Goal: Task Accomplishment & Management: Manage account settings

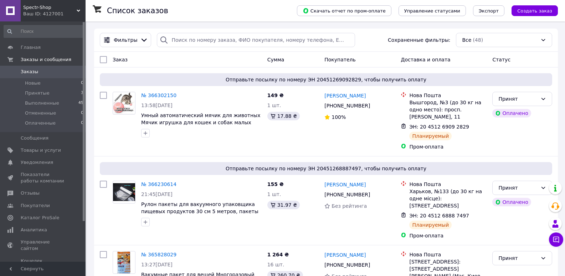
click at [37, 72] on span "Заказы" at bounding box center [43, 72] width 45 height 6
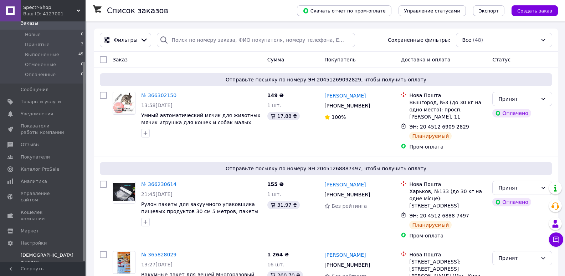
click at [30, 265] on div "Prom микс 1000 (3 месяца)" at bounding box center [47, 271] width 53 height 13
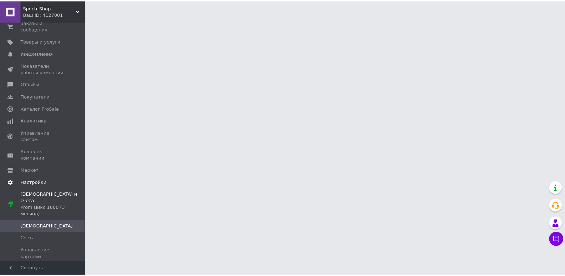
scroll to position [0, 0]
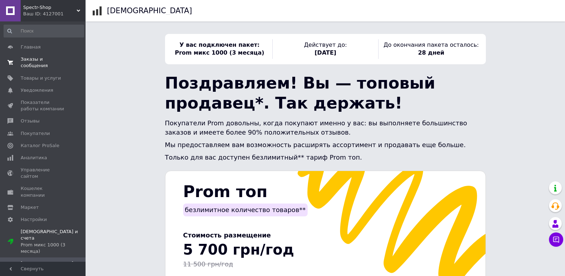
click at [57, 60] on span "Заказы и сообщения" at bounding box center [43, 62] width 45 height 13
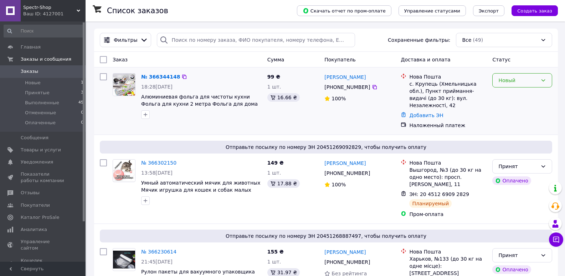
click at [504, 83] on div "Новый" at bounding box center [518, 80] width 39 height 8
click at [384, 100] on div "100%" at bounding box center [360, 98] width 71 height 7
click at [46, 149] on span "Товары и услуги" at bounding box center [41, 150] width 40 height 6
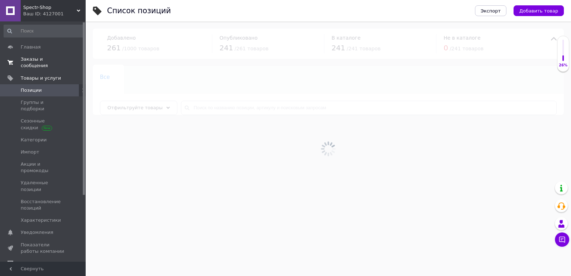
click at [47, 58] on span "Заказы и сообщения" at bounding box center [43, 62] width 45 height 13
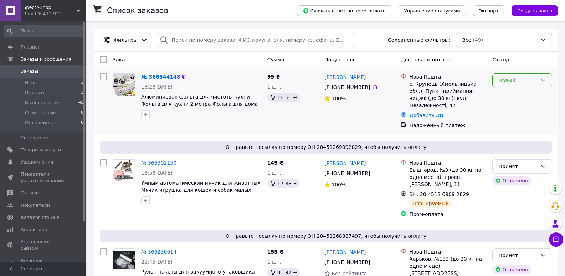
click at [511, 81] on div "Новый" at bounding box center [518, 80] width 39 height 8
click at [508, 92] on li "Принят" at bounding box center [522, 96] width 59 height 13
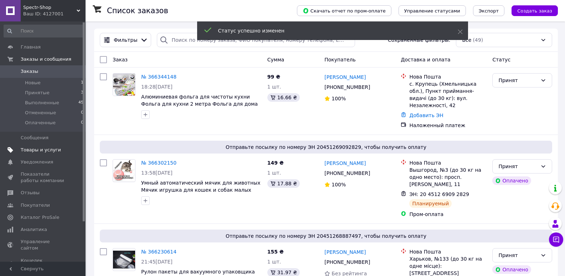
click at [30, 148] on span "Товары и услуги" at bounding box center [41, 150] width 40 height 6
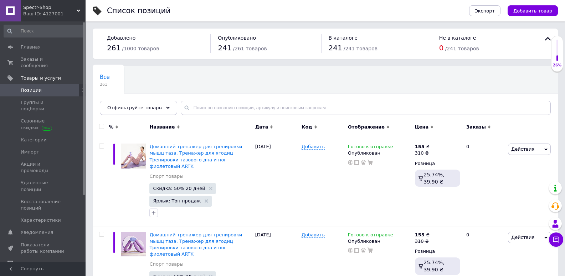
click at [208, 99] on div "Все 261 Ok Отфильтровано... Сохранить" at bounding box center [326, 94] width 466 height 59
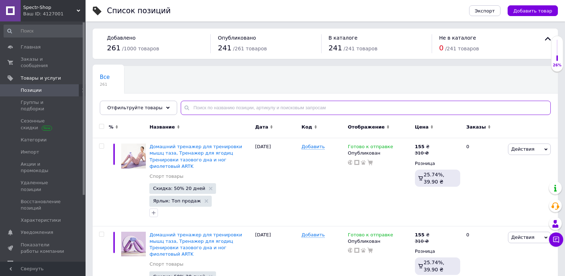
click at [207, 101] on input "text" at bounding box center [366, 108] width 370 height 14
type input "фольга"
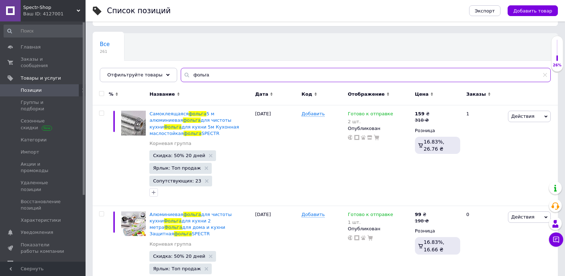
scroll to position [71, 0]
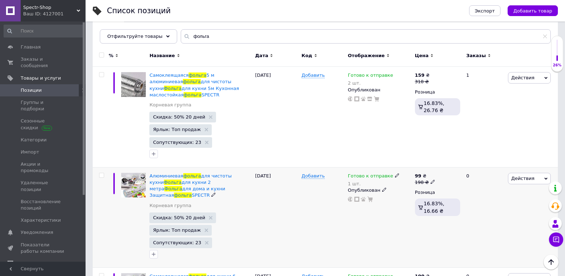
click at [432, 179] on icon at bounding box center [433, 181] width 4 height 4
type input "1"
type input "250"
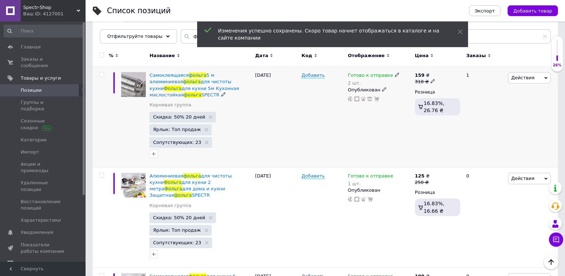
click at [431, 79] on icon at bounding box center [433, 81] width 4 height 4
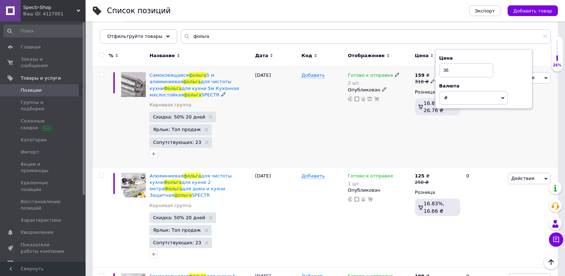
type input "368"
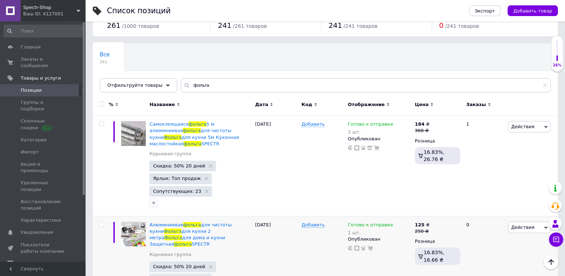
scroll to position [0, 0]
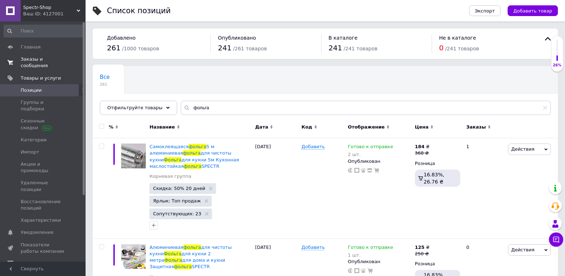
click at [42, 60] on span "Заказы и сообщения" at bounding box center [43, 62] width 45 height 13
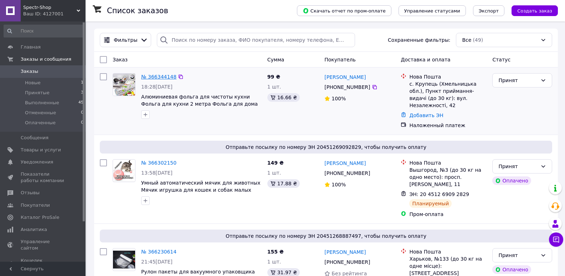
click at [151, 74] on link "№ 366344148" at bounding box center [158, 77] width 35 height 6
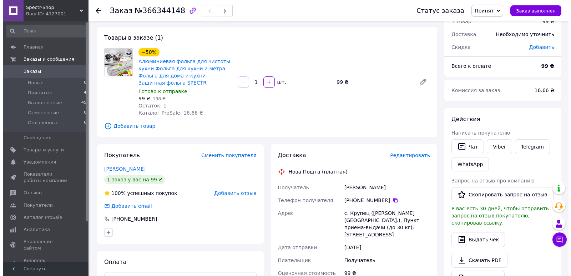
scroll to position [36, 0]
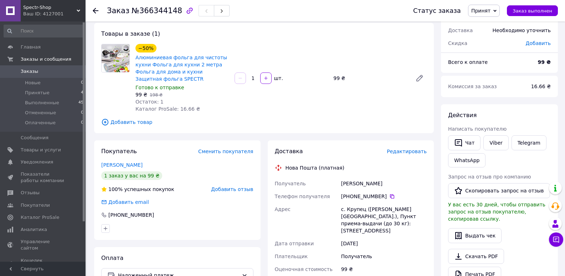
click at [406, 148] on span "Редактировать" at bounding box center [407, 151] width 40 height 6
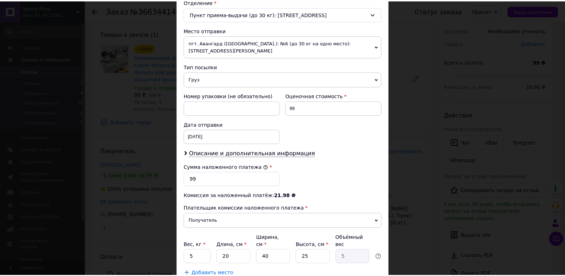
scroll to position [269, 0]
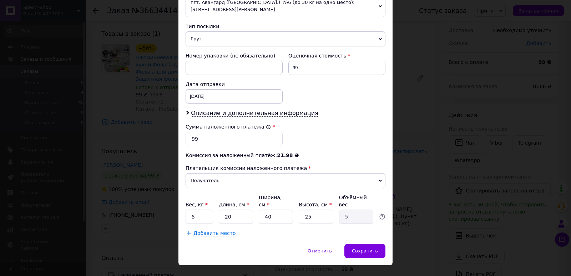
click at [197, 210] on div "Плательщик Получатель Отправитель Фамилия получателя [PERSON_NAME] Имя получате…" at bounding box center [286, 25] width 200 height 423
click at [196, 209] on input "5" at bounding box center [199, 216] width 27 height 14
type input "3"
click at [277, 209] on input "40" at bounding box center [276, 216] width 34 height 14
type input "4"
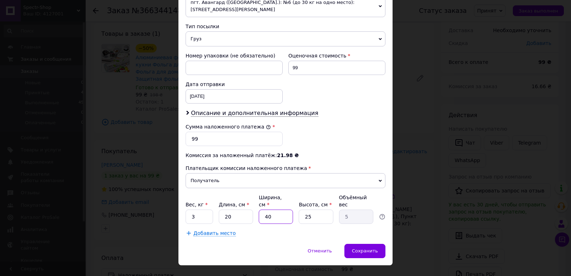
type input "0.5"
type input "6"
type input "0.75"
type input "60"
type input "7.5"
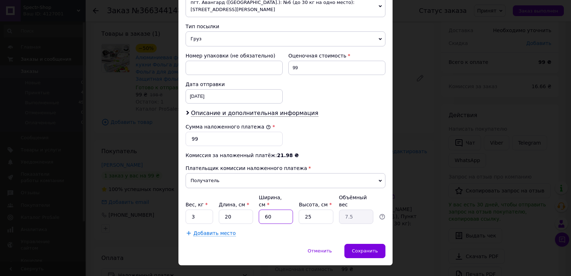
type input "60"
click at [247, 209] on input "20" at bounding box center [236, 216] width 34 height 14
type input "2"
type input "0.75"
type input "6"
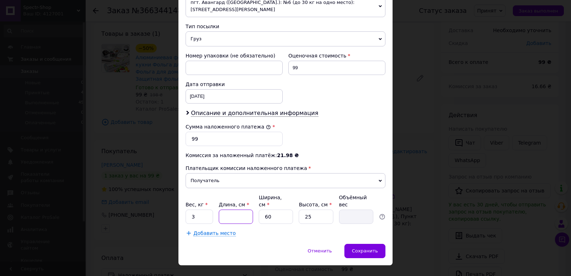
type input "2.25"
type input "60"
type input "22.5"
type input "60"
click at [277, 209] on input "60" at bounding box center [276, 216] width 34 height 14
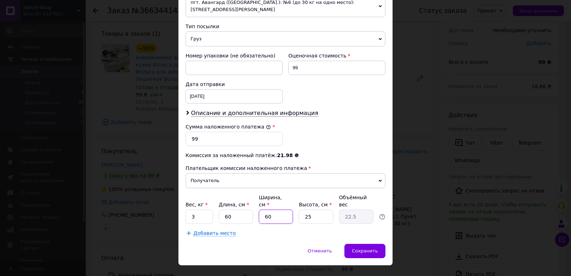
type input "6"
type input "2.25"
type input "2"
type input "0.75"
type input "2"
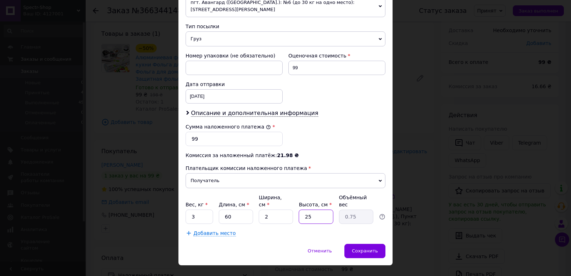
click at [320, 209] on input "25" at bounding box center [316, 216] width 34 height 14
type input "2"
type input "0.1"
click at [320, 209] on input "Высота, см *" at bounding box center [316, 216] width 34 height 14
type input "2"
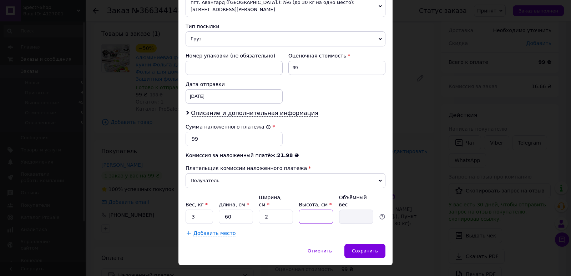
type input "0.1"
type input "2"
click at [362, 244] on div "Сохранить" at bounding box center [364, 251] width 41 height 14
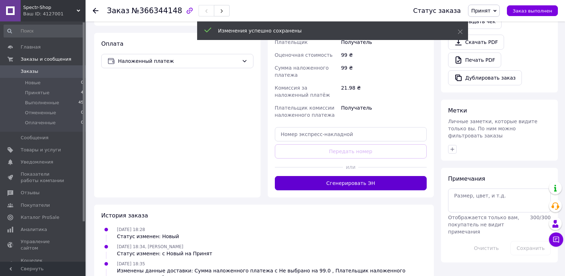
click at [368, 176] on button "Сгенерировать ЭН" at bounding box center [351, 183] width 152 height 14
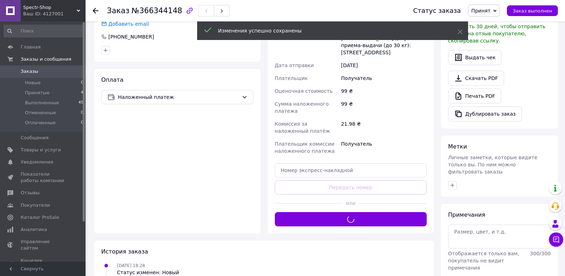
scroll to position [178, 0]
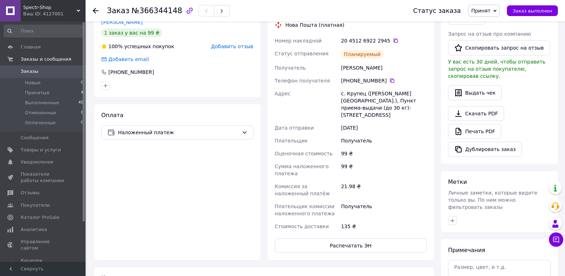
click at [52, 14] on div "Ваш ID: 4127001" at bounding box center [54, 14] width 62 height 6
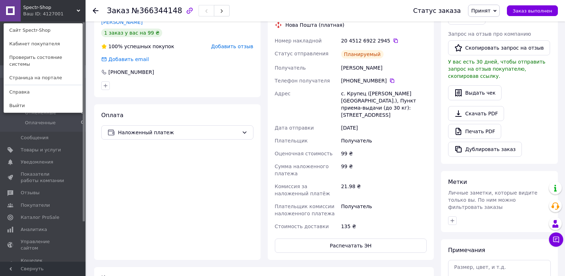
click at [50, 16] on div "Ваш ID: 4127001" at bounding box center [38, 14] width 30 height 6
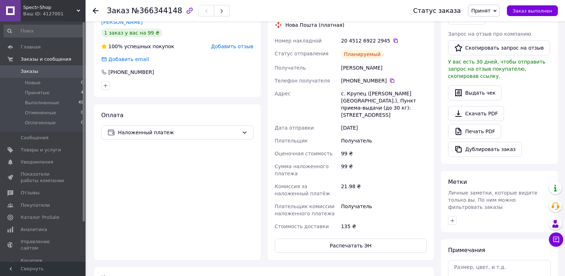
click at [49, 67] on link "Заказы 0" at bounding box center [44, 71] width 88 height 12
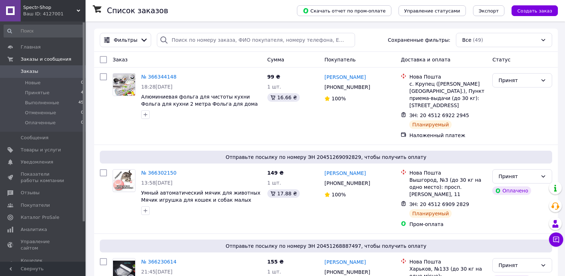
click at [65, 11] on div "Ваш ID: 4127001" at bounding box center [54, 14] width 62 height 6
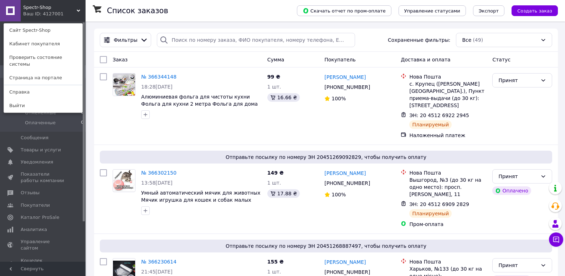
click at [65, 11] on div "Spectr-Shop Ваш ID: 4127001 Сайт Spectr-Shop Кабинет покупателя Проверить состо…" at bounding box center [43, 10] width 86 height 21
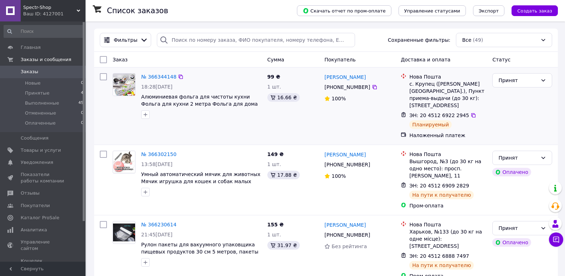
scroll to position [143, 0]
